Goal: Navigation & Orientation: Go to known website

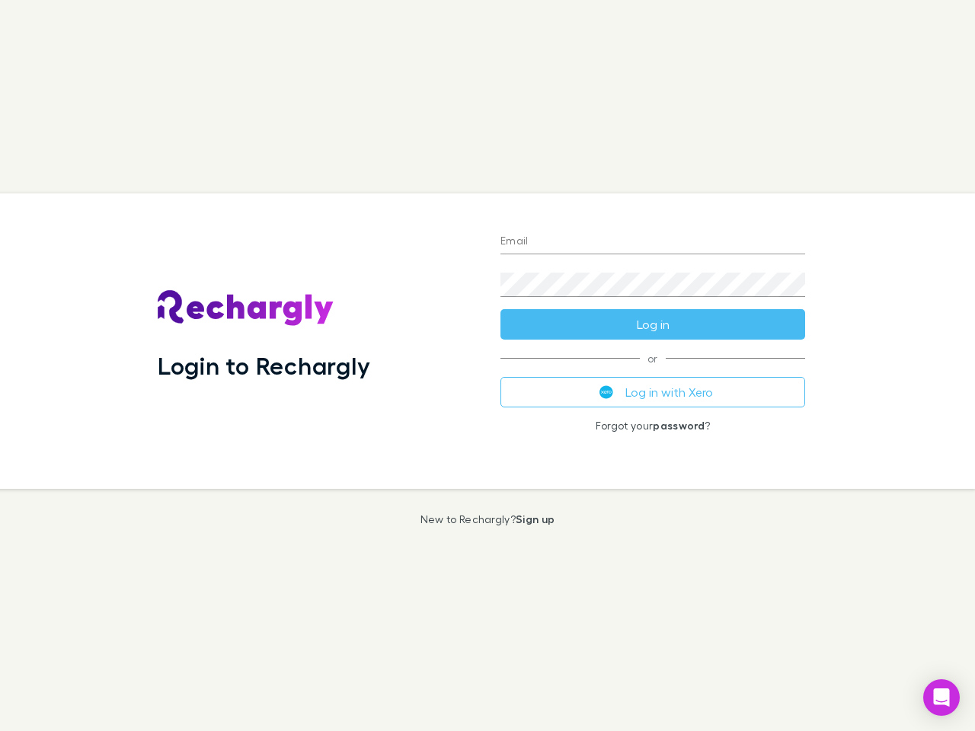
click at [488, 366] on div "Login to Rechargly" at bounding box center [317, 342] width 343 height 296
click at [653, 242] on input "Email" at bounding box center [653, 242] width 305 height 24
click at [653, 325] on form "Email Password Log in" at bounding box center [653, 279] width 305 height 122
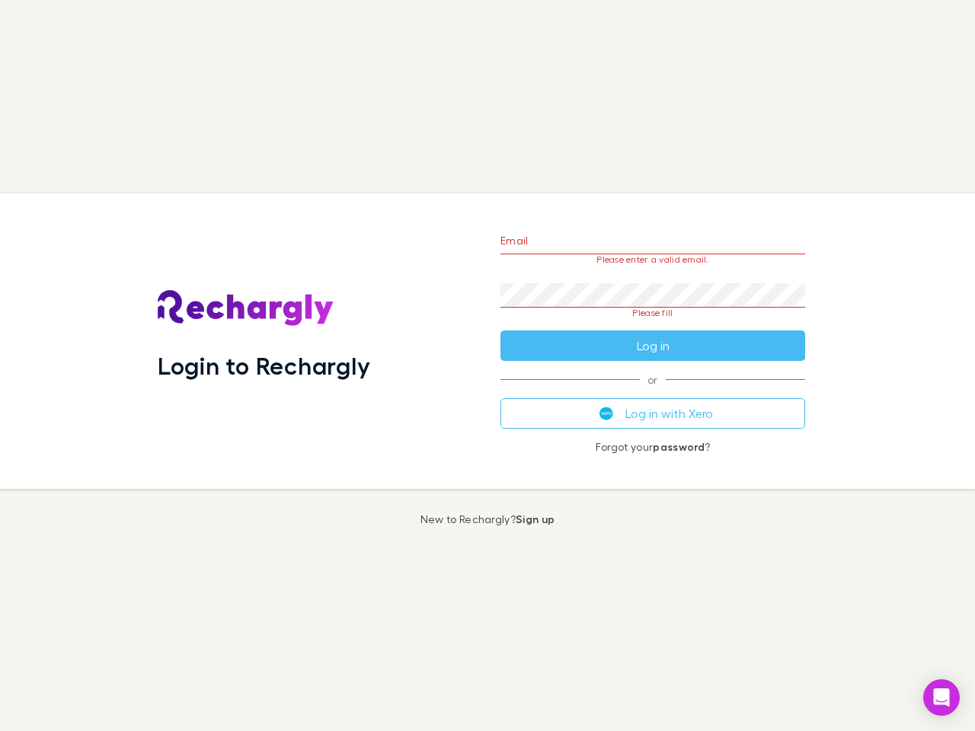
click at [653, 392] on div "Email Please enter a valid email. Password Please fill Log in or Log in with Xe…" at bounding box center [652, 342] width 329 height 296
click at [942, 698] on icon "Open Intercom Messenger" at bounding box center [942, 698] width 16 height 18
